Goal: Information Seeking & Learning: Check status

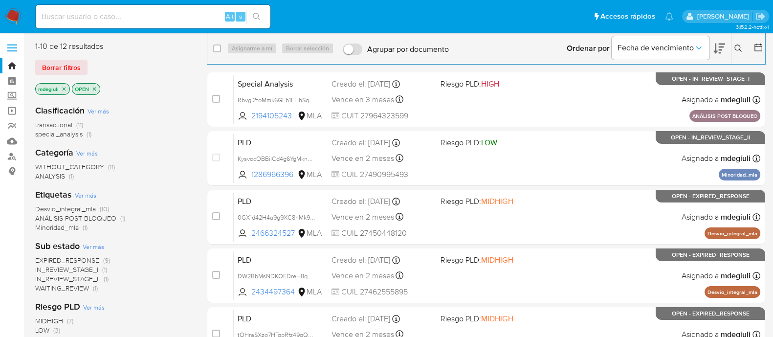
click at [147, 18] on input at bounding box center [153, 16] width 235 height 13
paste input "230560310"
type input "230560310"
click at [83, 15] on input "230560310" at bounding box center [153, 16] width 235 height 13
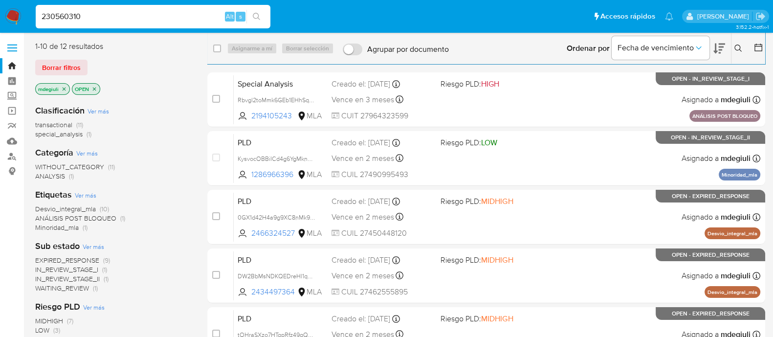
click at [127, 17] on input "230560310" at bounding box center [153, 16] width 235 height 13
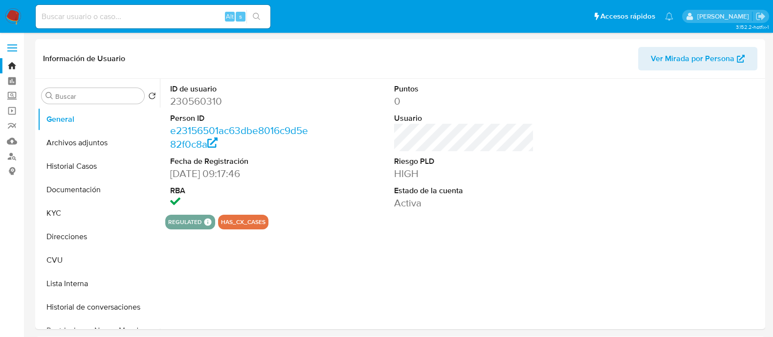
select select "10"
click at [50, 159] on button "Historial Casos" at bounding box center [95, 165] width 114 height 23
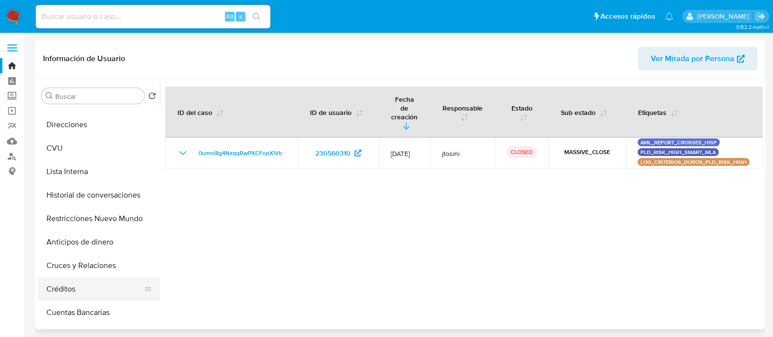
scroll to position [122, 0]
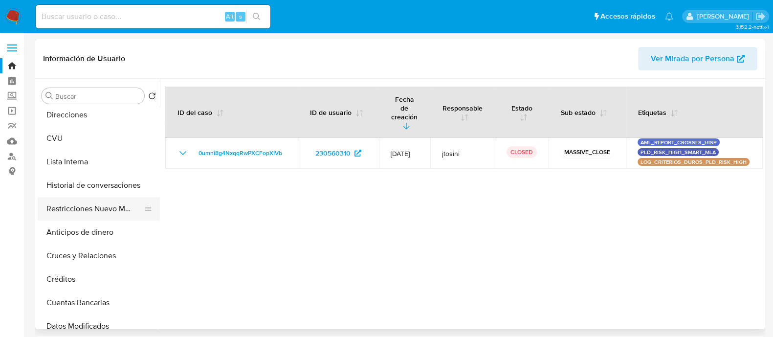
click at [87, 210] on button "Restricciones Nuevo Mundo" at bounding box center [95, 208] width 114 height 23
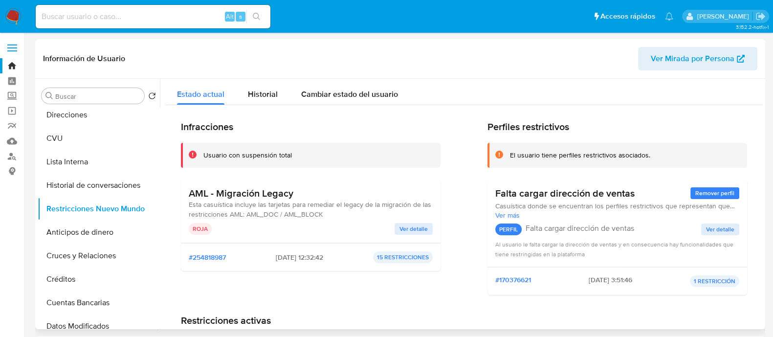
click at [410, 226] on span "Ver detalle" at bounding box center [413, 229] width 28 height 10
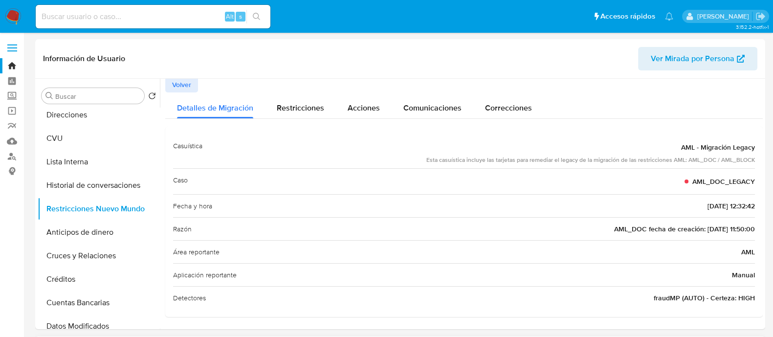
scroll to position [0, 0]
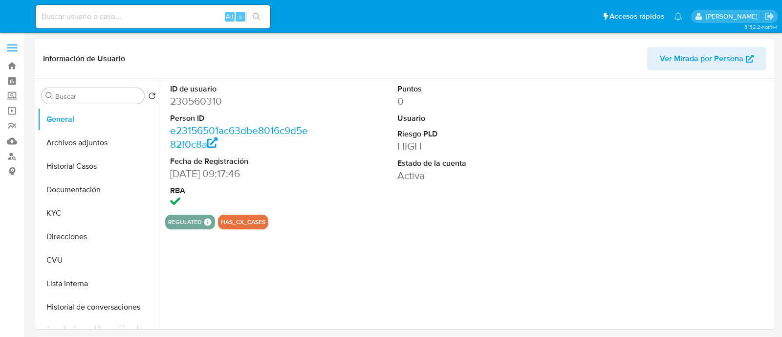
select select "10"
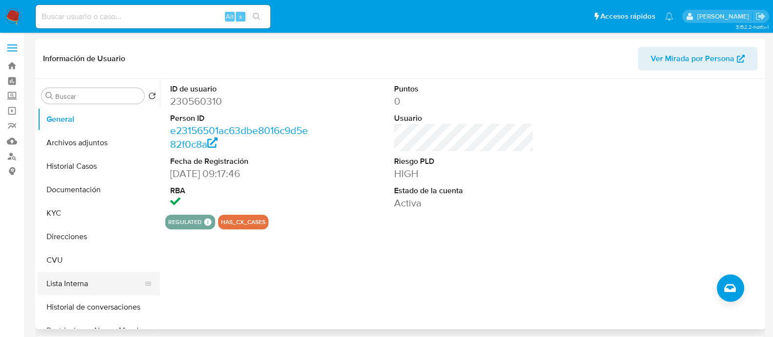
click at [72, 288] on button "Lista Interna" at bounding box center [95, 283] width 114 height 23
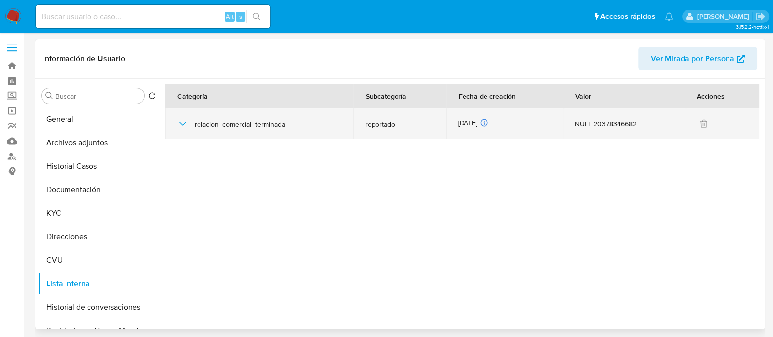
click at [183, 121] on icon "button" at bounding box center [183, 124] width 12 height 12
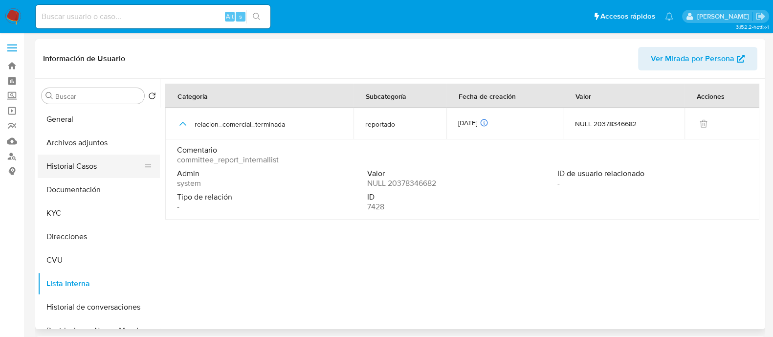
click at [73, 171] on button "Historial Casos" at bounding box center [95, 165] width 114 height 23
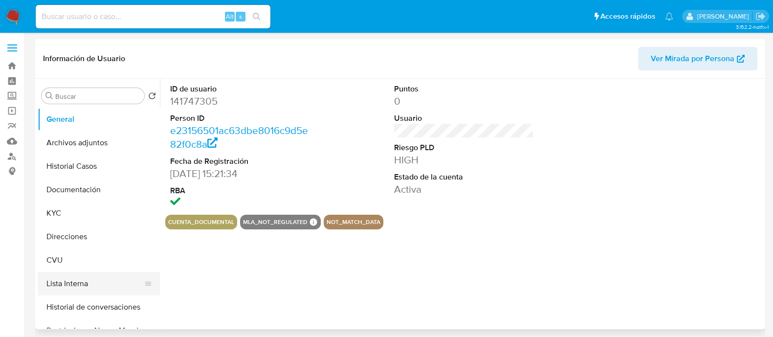
select select "10"
click at [83, 283] on button "Lista Interna" at bounding box center [95, 283] width 114 height 23
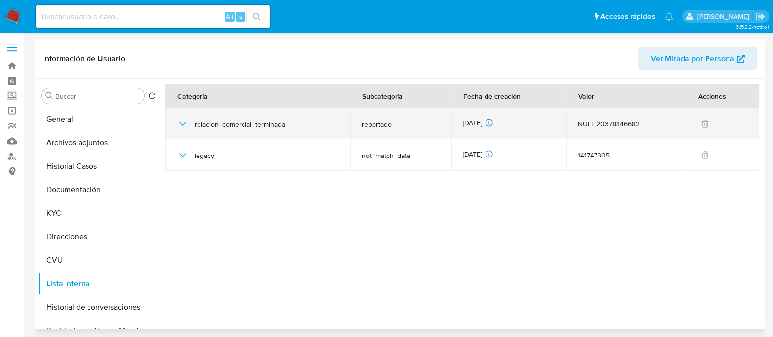
click at [178, 122] on icon "button" at bounding box center [183, 124] width 12 height 12
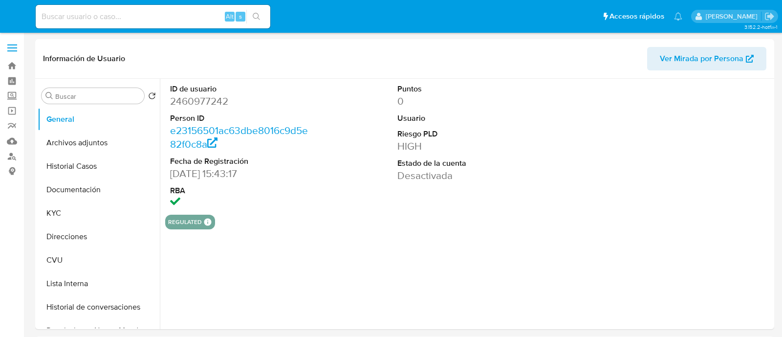
select select "10"
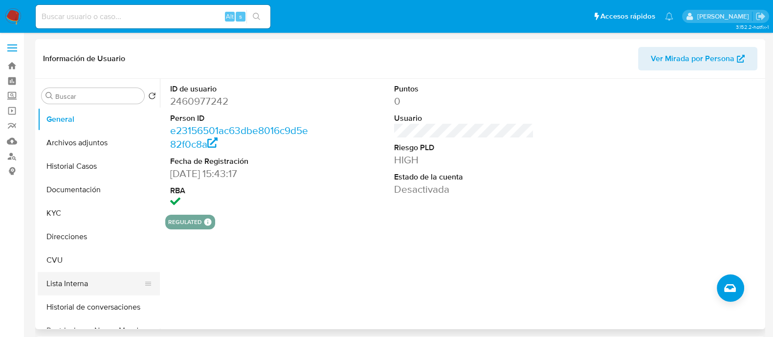
click at [93, 286] on button "Lista Interna" at bounding box center [95, 283] width 114 height 23
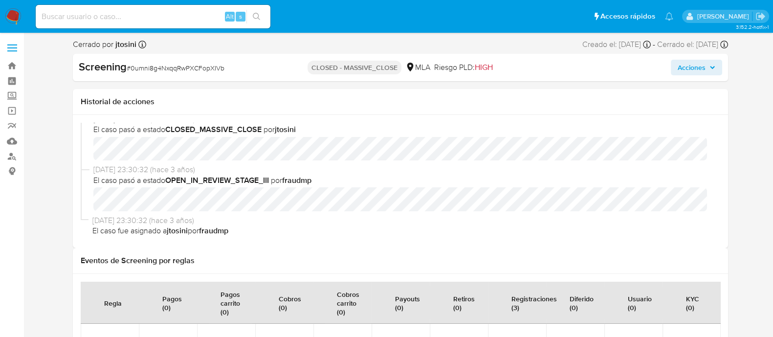
select select "10"
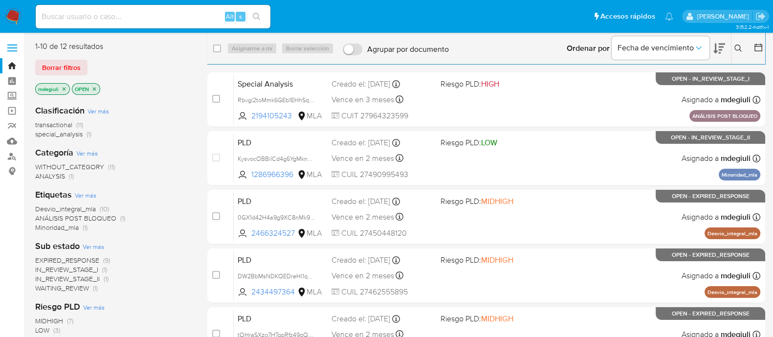
click at [120, 15] on input at bounding box center [153, 16] width 235 height 13
paste input "93130851"
type input "93130851"
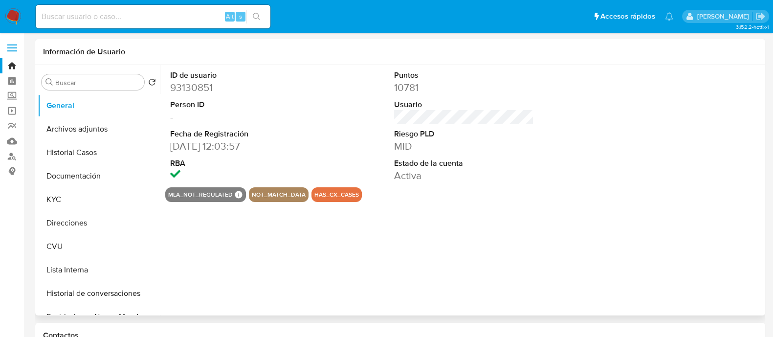
select select "10"
click at [83, 271] on button "Lista Interna" at bounding box center [95, 269] width 114 height 23
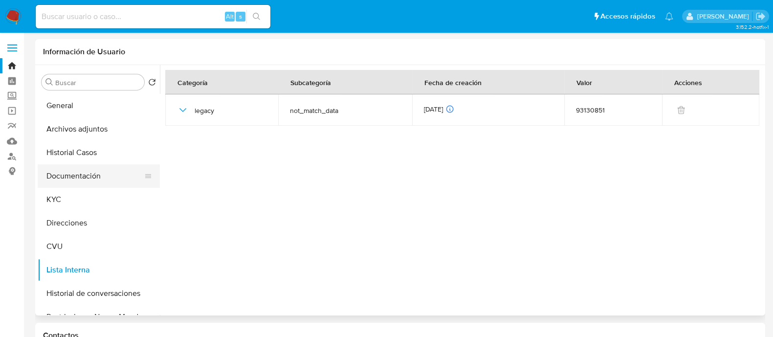
click at [74, 179] on button "Documentación" at bounding box center [95, 175] width 114 height 23
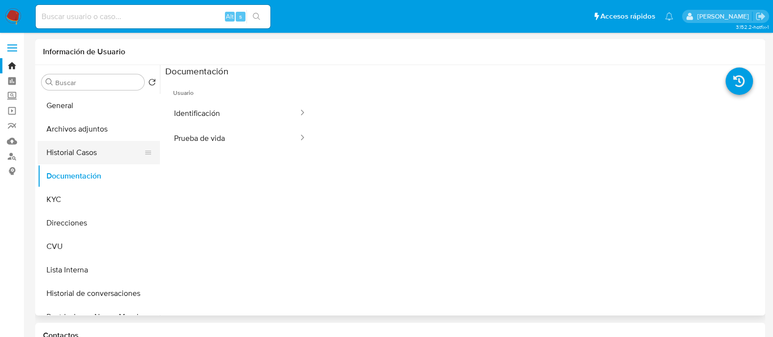
click at [82, 143] on button "Historial Casos" at bounding box center [95, 152] width 114 height 23
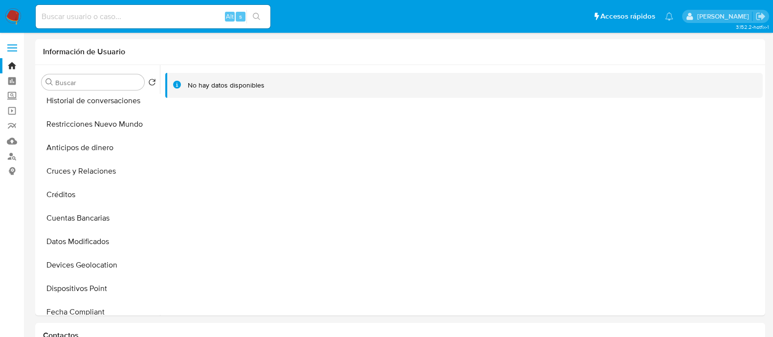
scroll to position [131, 0]
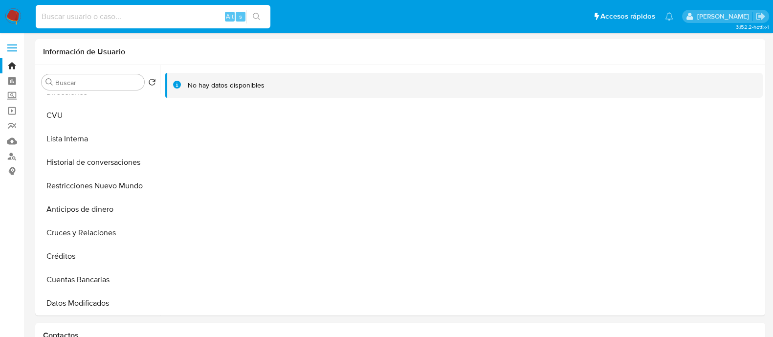
click at [148, 15] on input at bounding box center [153, 16] width 235 height 13
paste input "93130851"
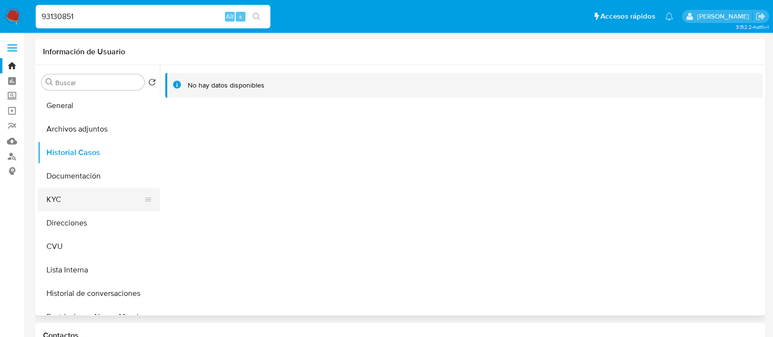
click at [100, 191] on button "KYC" at bounding box center [95, 199] width 114 height 23
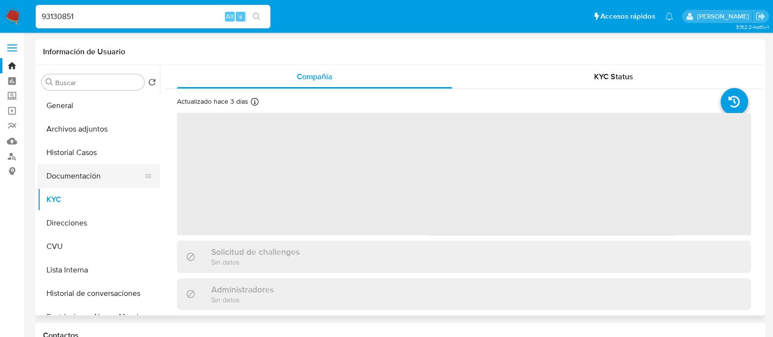
click at [102, 174] on button "Documentación" at bounding box center [95, 175] width 114 height 23
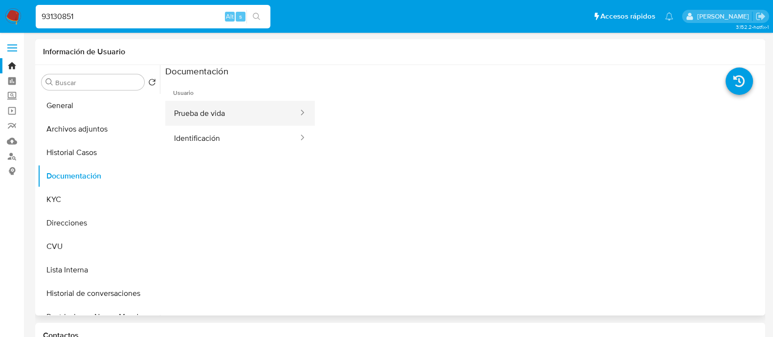
click at [228, 112] on button "Prueba de vida" at bounding box center [232, 113] width 134 height 25
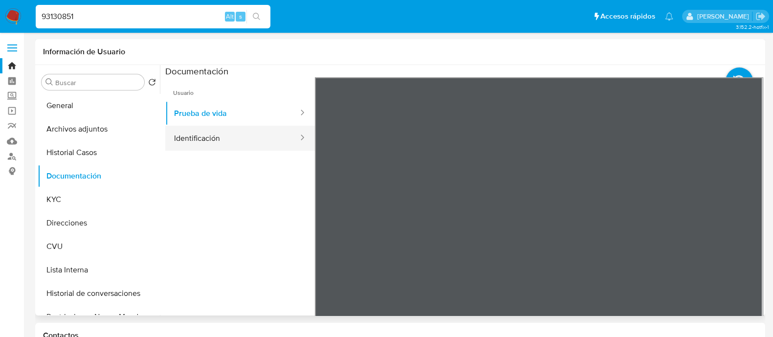
click at [261, 136] on button "Identificación" at bounding box center [232, 138] width 134 height 25
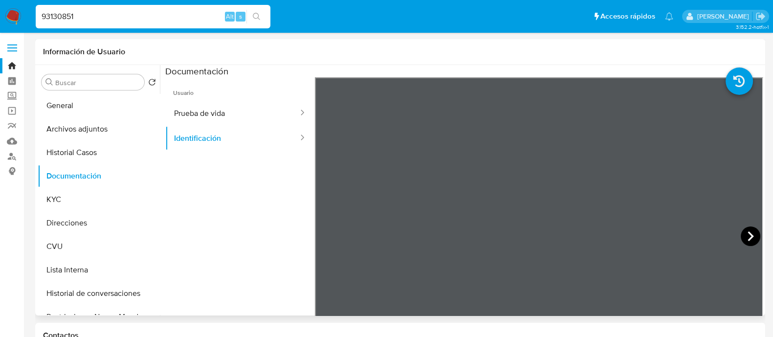
click at [752, 238] on icon at bounding box center [751, 236] width 20 height 20
click at [330, 237] on icon at bounding box center [327, 236] width 20 height 20
click at [741, 228] on icon at bounding box center [751, 236] width 20 height 20
click at [320, 239] on icon at bounding box center [327, 236] width 20 height 20
click at [97, 109] on button "General" at bounding box center [95, 105] width 114 height 23
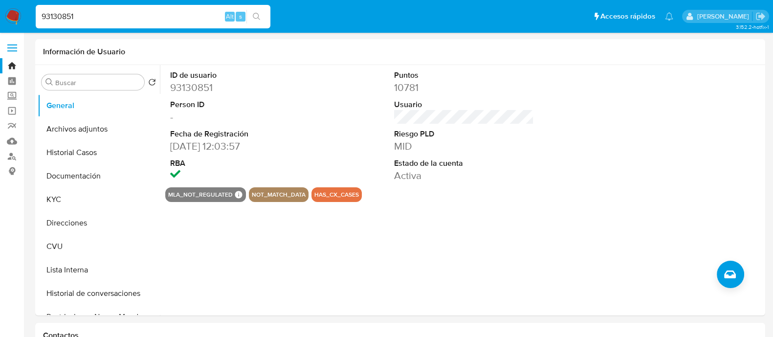
click at [143, 13] on input "93130851" at bounding box center [153, 16] width 235 height 13
paste input "177802944"
type input "177802944"
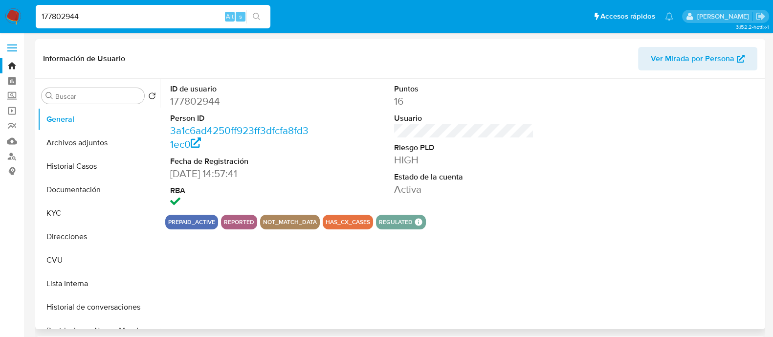
select select "10"
click at [70, 141] on button "Archivos adjuntos" at bounding box center [95, 142] width 114 height 23
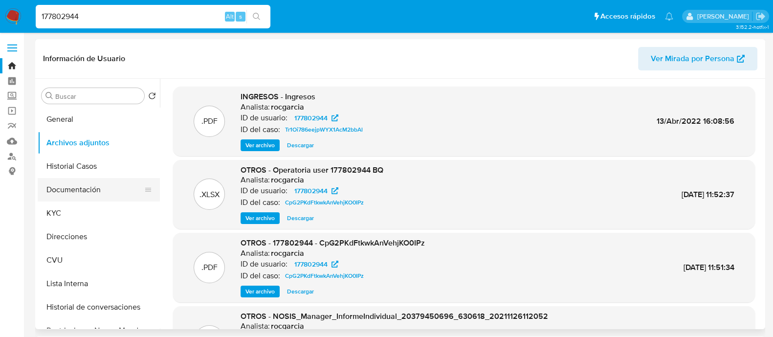
click at [85, 186] on button "Documentación" at bounding box center [95, 189] width 114 height 23
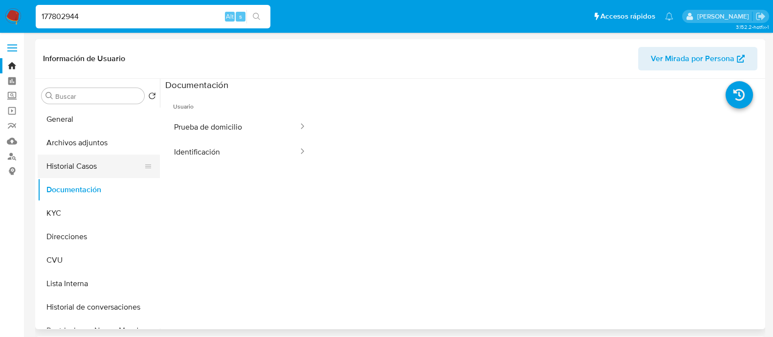
click at [66, 165] on button "Historial Casos" at bounding box center [95, 165] width 114 height 23
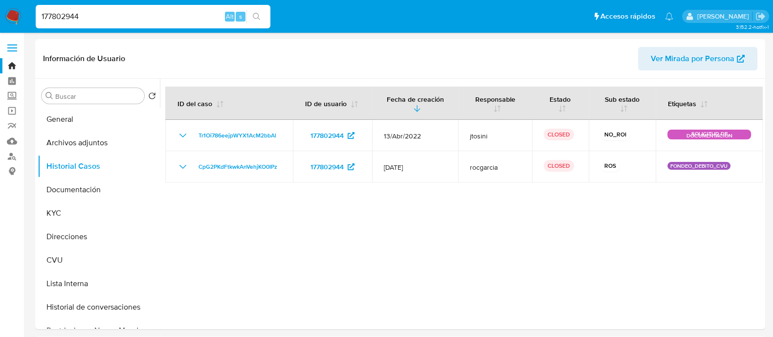
click at [137, 20] on input "177802944" at bounding box center [153, 16] width 235 height 13
paste input "335969627"
type input "335969627"
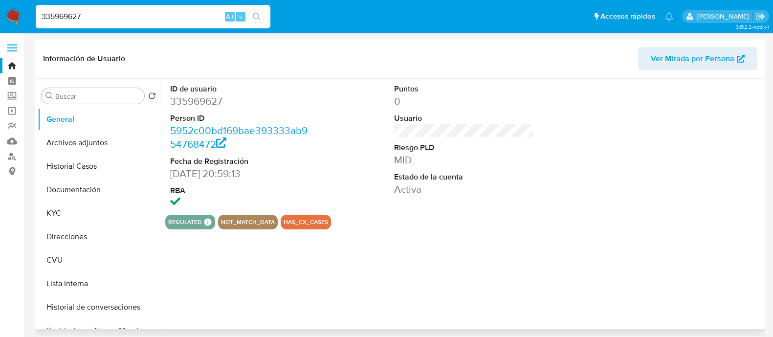
select select "10"
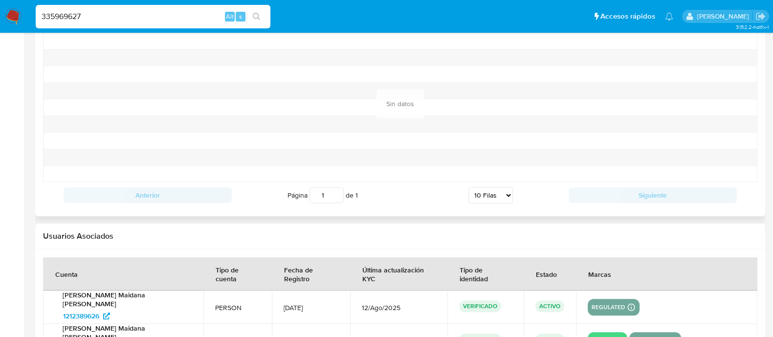
scroll to position [1063, 0]
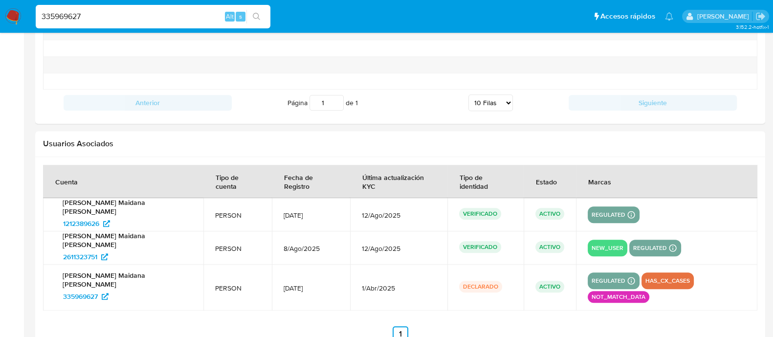
drag, startPoint x: 95, startPoint y: 241, endPoint x: 26, endPoint y: 223, distance: 71.1
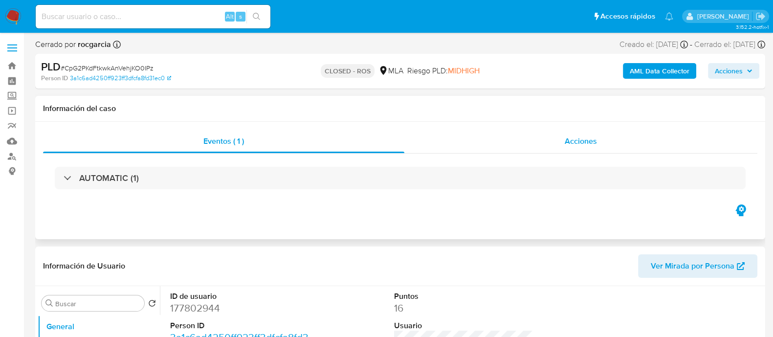
click at [554, 142] on div "Acciones" at bounding box center [580, 141] width 353 height 23
select select "10"
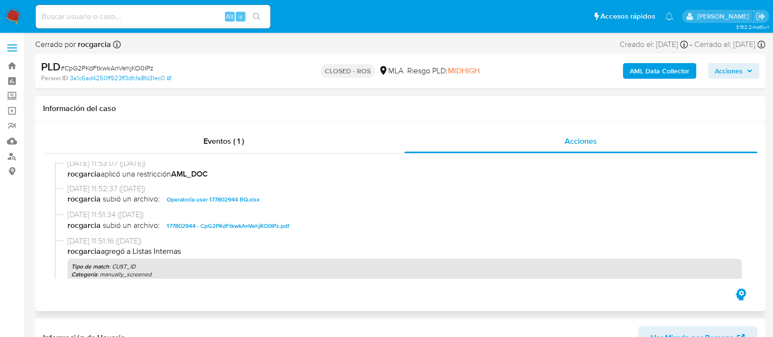
scroll to position [550, 0]
click at [246, 221] on span "177802944 - CpG2PKdFtkwkAnVehjKO0IPz.pdf" at bounding box center [228, 225] width 123 height 12
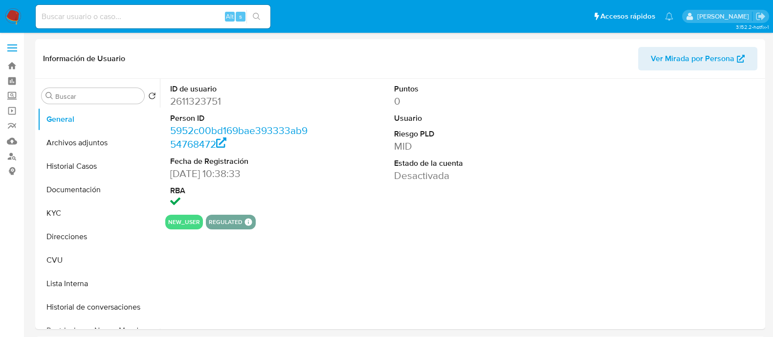
select select "10"
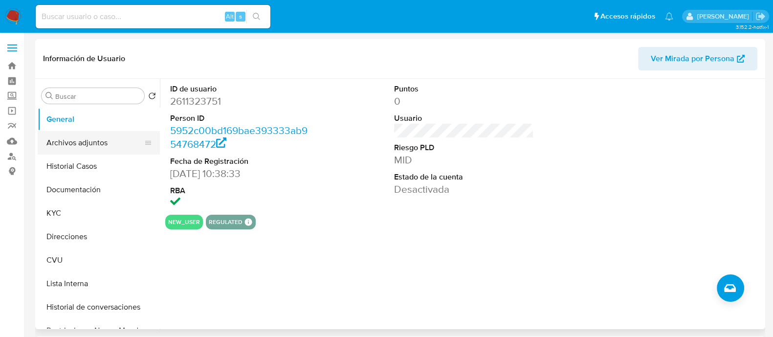
click at [87, 144] on button "Archivos adjuntos" at bounding box center [95, 142] width 114 height 23
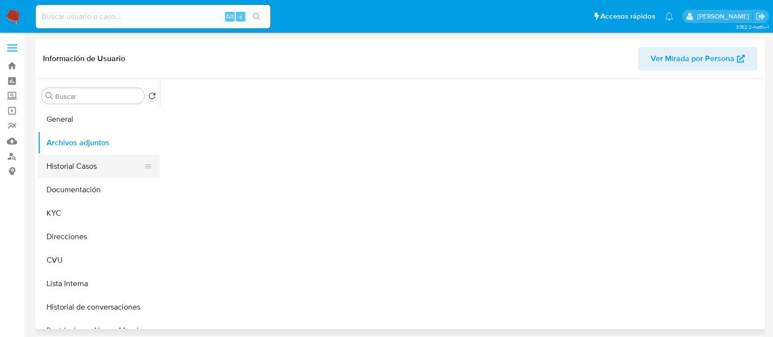
click at [88, 160] on button "Historial Casos" at bounding box center [95, 165] width 114 height 23
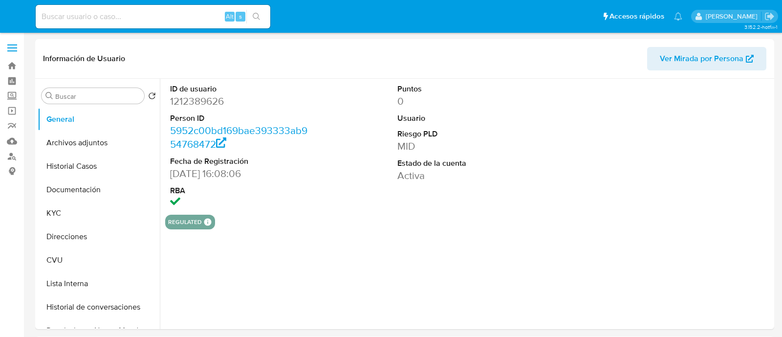
select select "10"
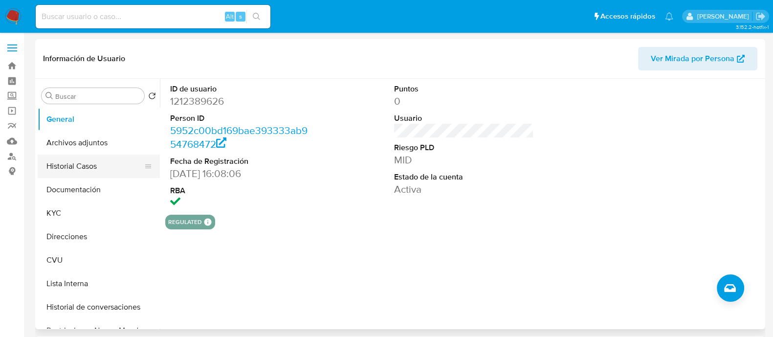
click at [72, 166] on button "Historial Casos" at bounding box center [95, 165] width 114 height 23
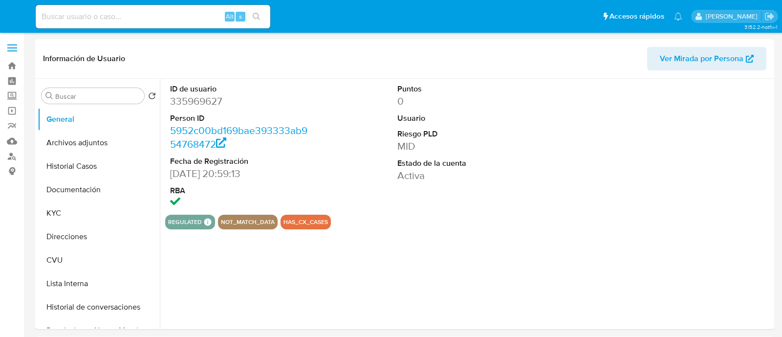
select select "10"
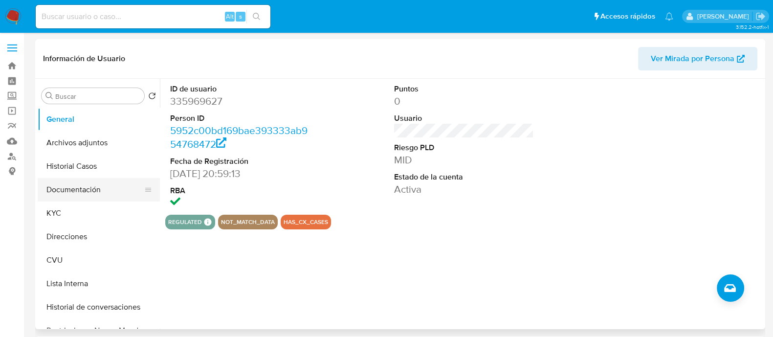
click at [78, 188] on button "Documentación" at bounding box center [95, 189] width 114 height 23
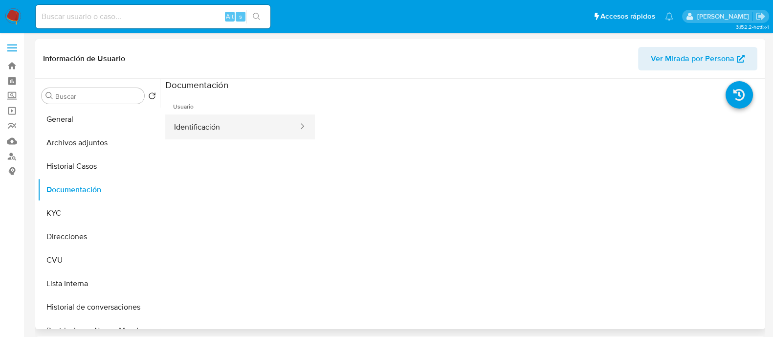
click at [193, 128] on button "Identificación" at bounding box center [232, 126] width 134 height 25
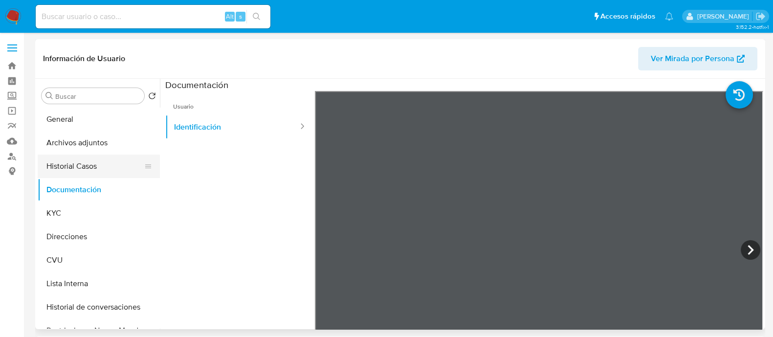
click at [105, 163] on button "Historial Casos" at bounding box center [95, 165] width 114 height 23
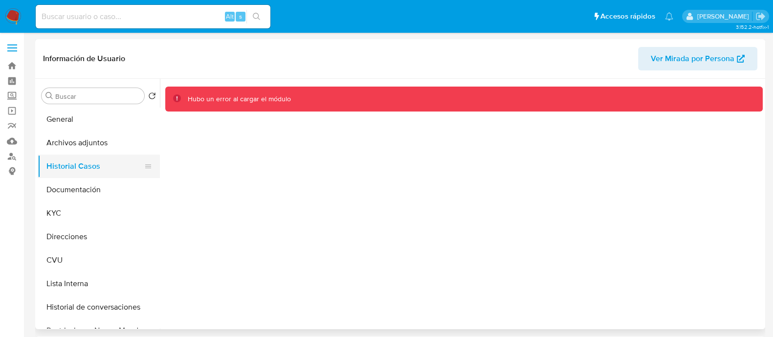
click at [67, 158] on button "Historial Casos" at bounding box center [95, 165] width 114 height 23
click at [79, 136] on button "Archivos adjuntos" at bounding box center [95, 142] width 114 height 23
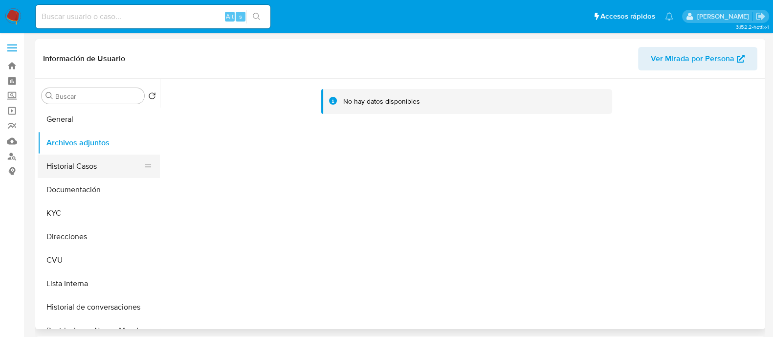
click at [98, 158] on button "Historial Casos" at bounding box center [95, 165] width 114 height 23
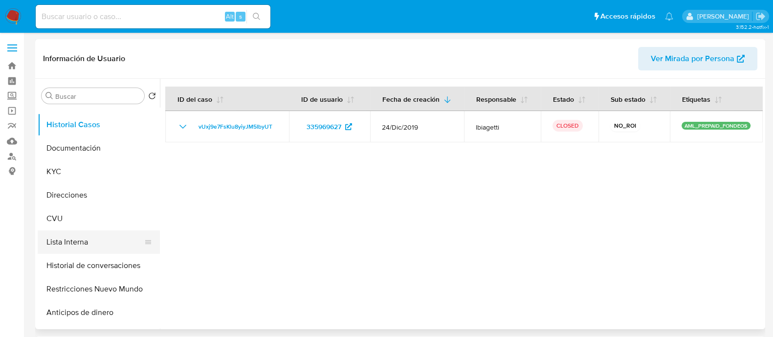
scroll to position [61, 0]
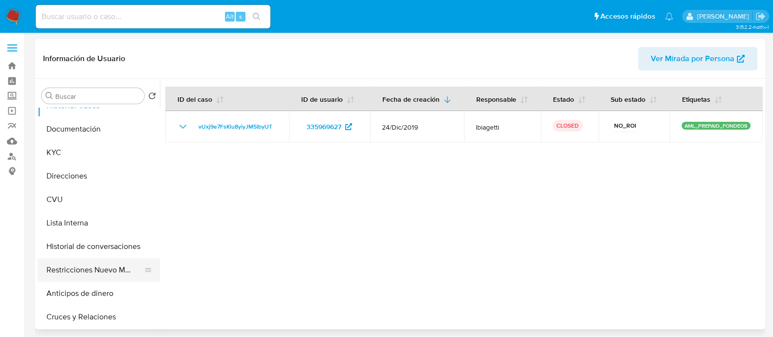
click at [85, 267] on button "Restricciones Nuevo Mundo" at bounding box center [95, 269] width 114 height 23
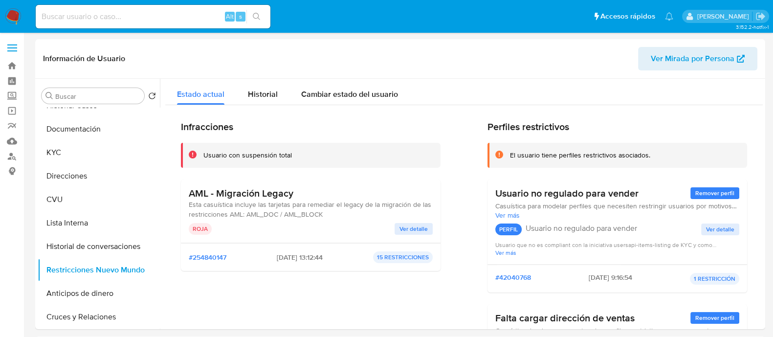
drag, startPoint x: 92, startPoint y: 229, endPoint x: 22, endPoint y: 243, distance: 71.2
click at [420, 226] on span "Ver detalle" at bounding box center [413, 229] width 28 height 10
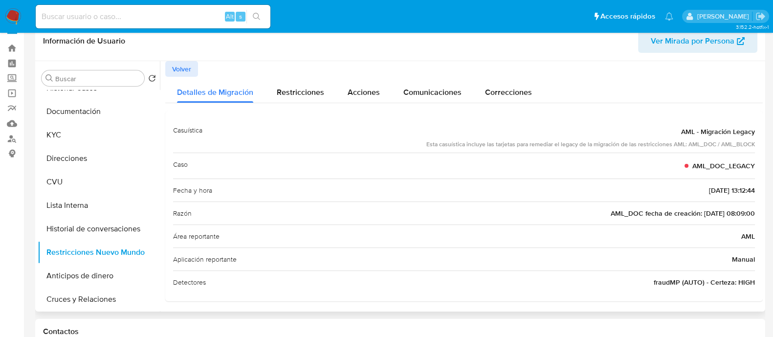
scroll to position [0, 0]
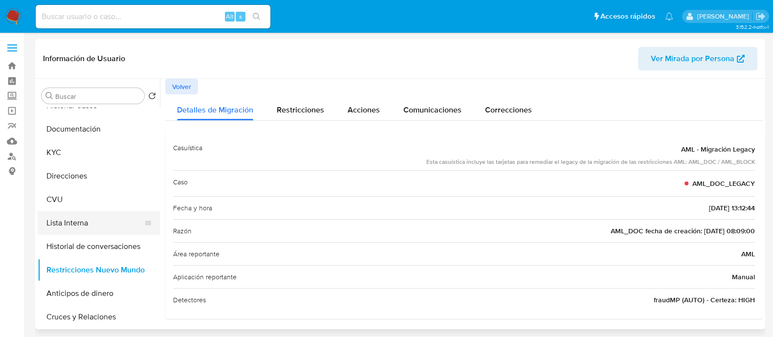
click at [82, 217] on button "Lista Interna" at bounding box center [95, 222] width 114 height 23
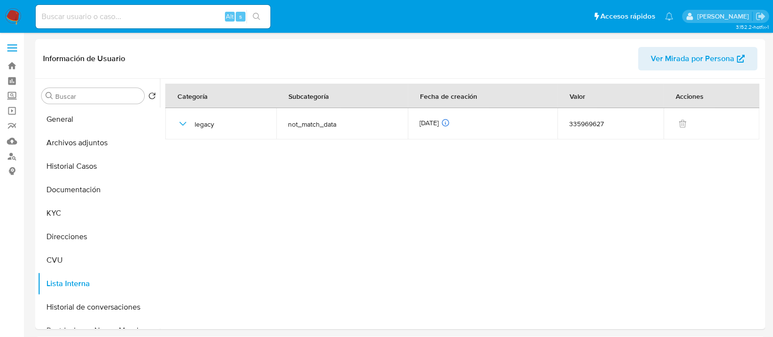
click at [156, 18] on input at bounding box center [153, 16] width 235 height 13
paste input "554701754"
type input "554701754"
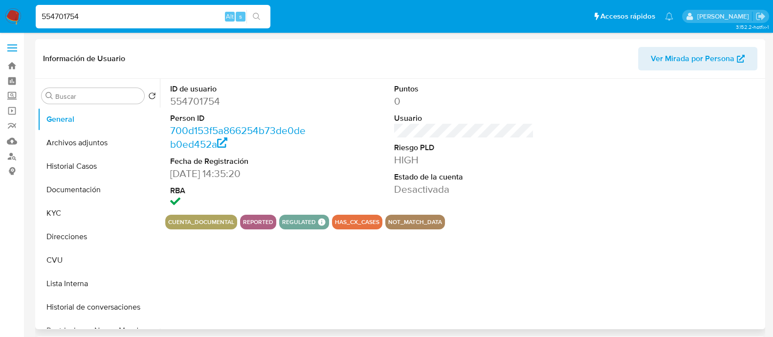
select select "10"
click at [81, 190] on button "Documentación" at bounding box center [95, 189] width 114 height 23
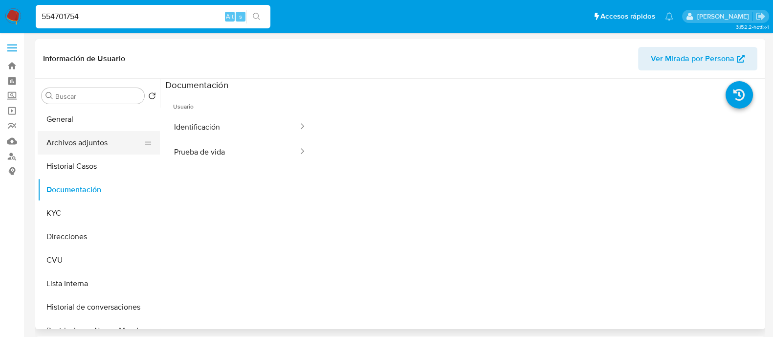
click at [79, 152] on button "Archivos adjuntos" at bounding box center [95, 142] width 114 height 23
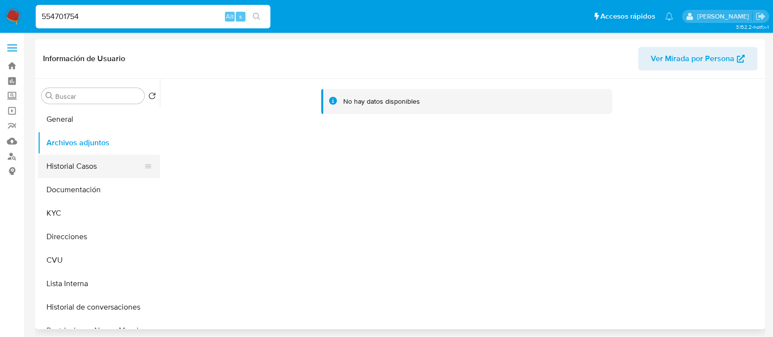
click at [79, 170] on button "Historial Casos" at bounding box center [95, 165] width 114 height 23
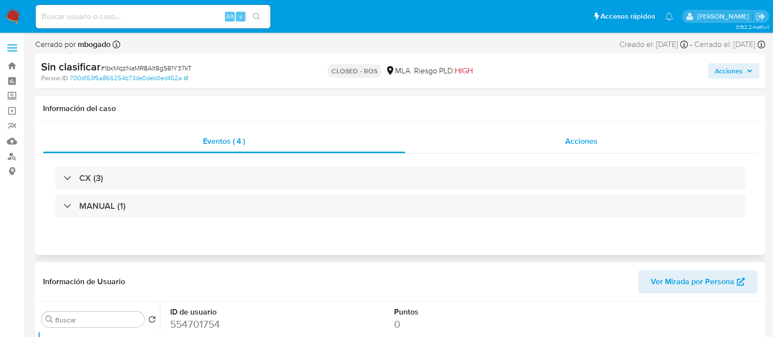
click at [560, 147] on div "Acciones" at bounding box center [581, 141] width 352 height 23
select select "10"
